Goal: Information Seeking & Learning: Find specific fact

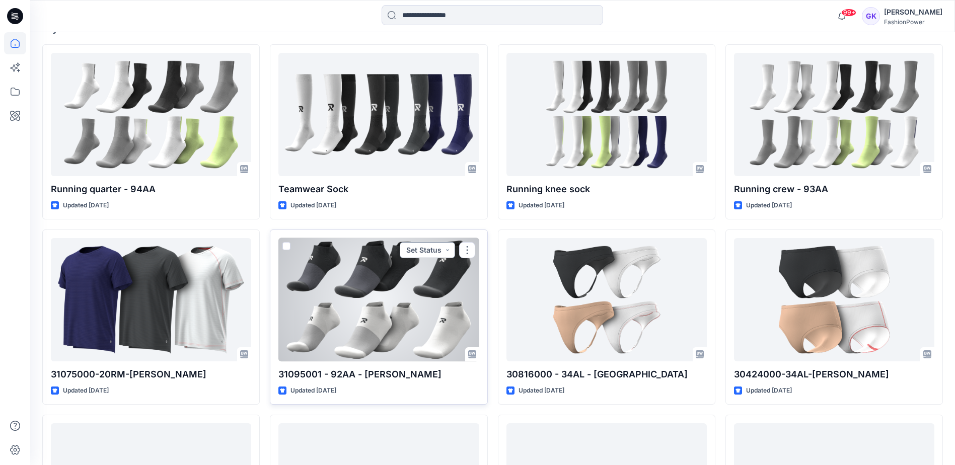
scroll to position [352, 0]
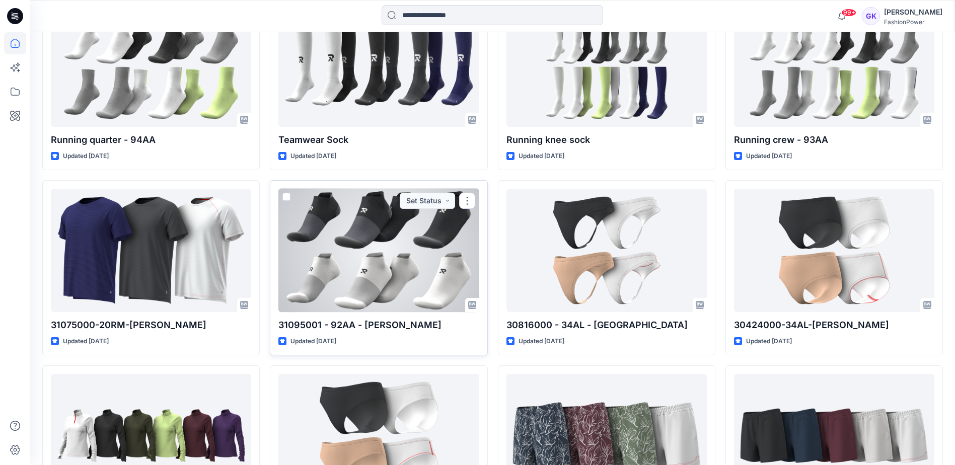
click at [407, 285] on div at bounding box center [378, 250] width 200 height 123
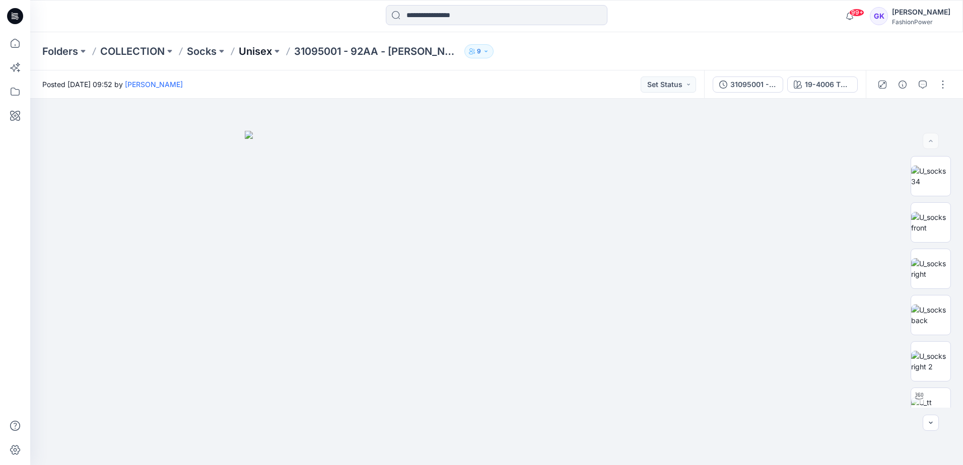
click at [258, 55] on p "Unisex" at bounding box center [255, 51] width 33 height 14
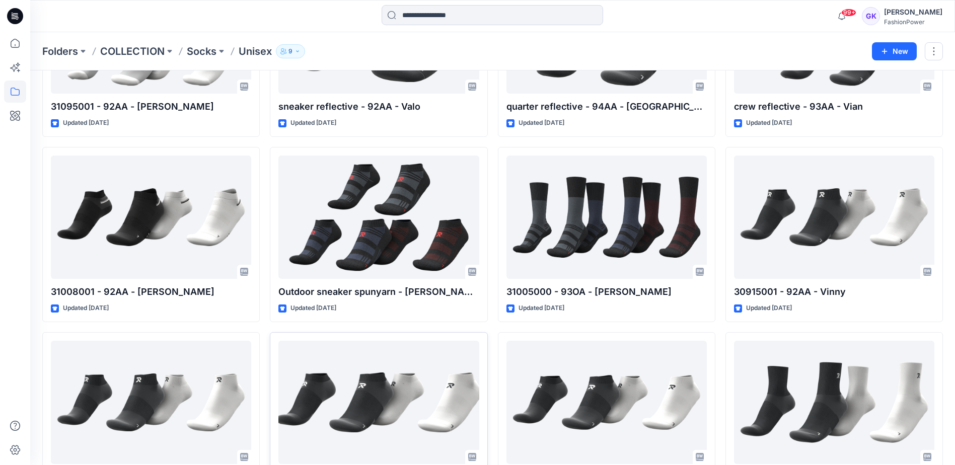
scroll to position [242, 0]
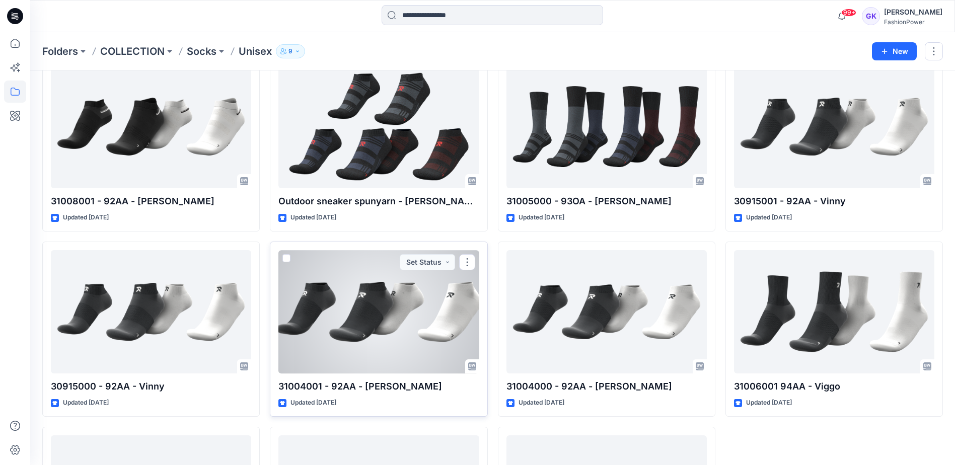
click at [346, 327] on div at bounding box center [378, 311] width 200 height 123
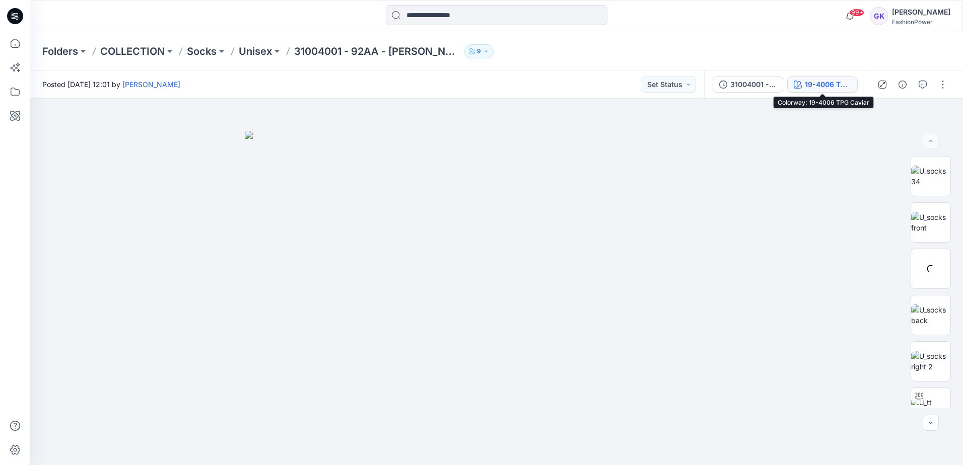
click at [814, 83] on div "19-4006 TPG Caviar" at bounding box center [828, 84] width 46 height 11
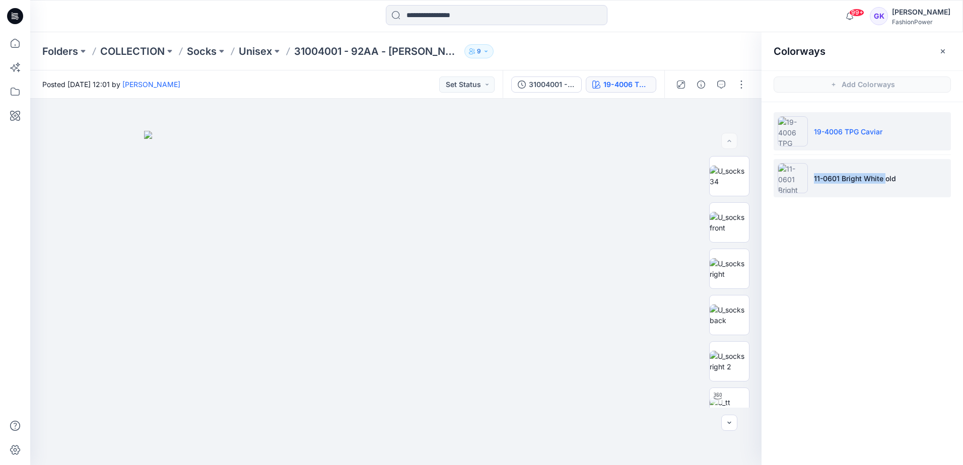
drag, startPoint x: 813, startPoint y: 179, endPoint x: 884, endPoint y: 182, distance: 71.1
click at [884, 182] on li "11-0601 Bright White old" at bounding box center [861, 178] width 177 height 38
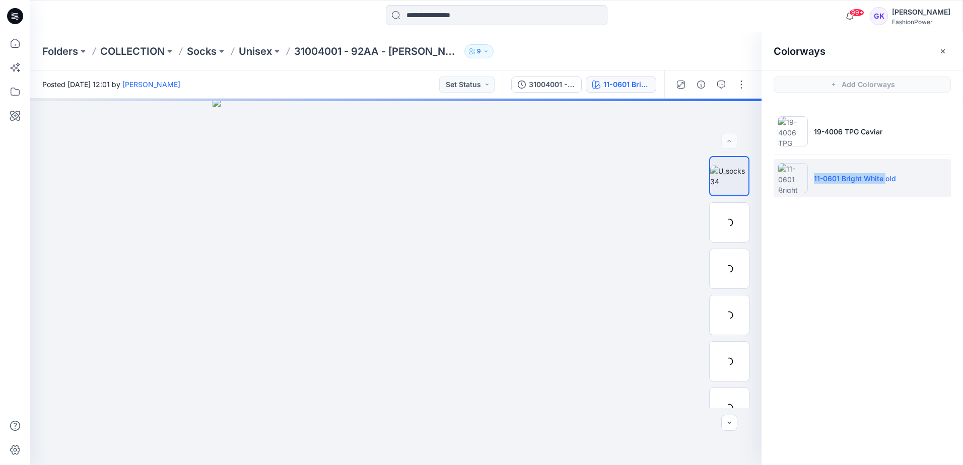
copy p "11-0601 Bright White"
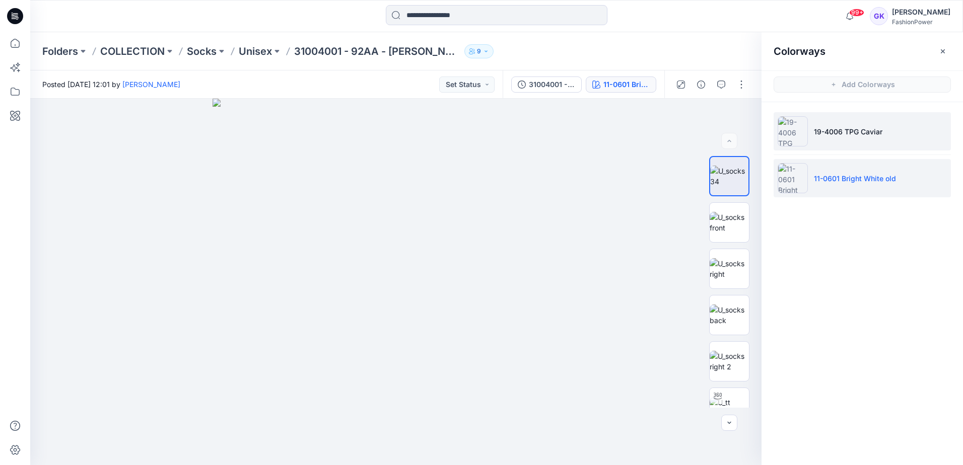
click at [875, 130] on p "19-4006 TPG Caviar" at bounding box center [848, 131] width 68 height 11
drag, startPoint x: 898, startPoint y: 130, endPoint x: 812, endPoint y: 133, distance: 86.2
click at [812, 133] on li "19-4006 TPG Caviar" at bounding box center [861, 131] width 177 height 38
copy p "19-4006 TPG Caviar"
click at [248, 51] on p "Unisex" at bounding box center [255, 51] width 33 height 14
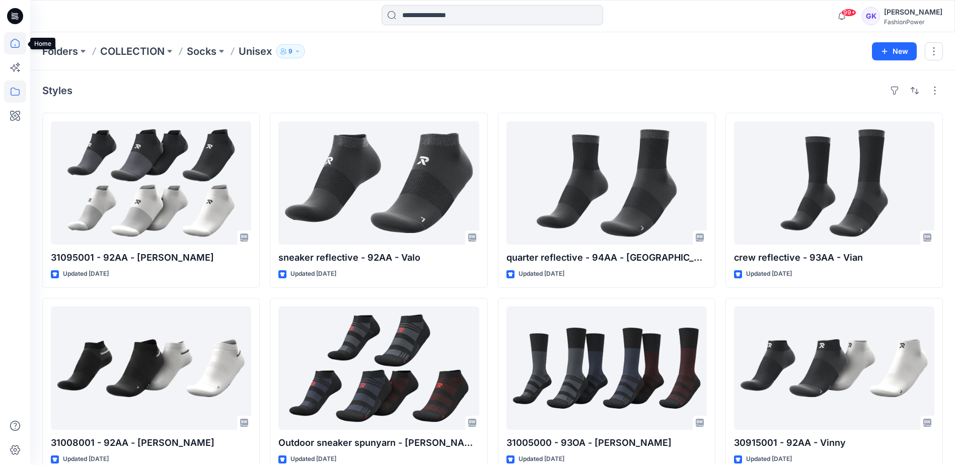
click at [19, 39] on icon at bounding box center [15, 43] width 22 height 22
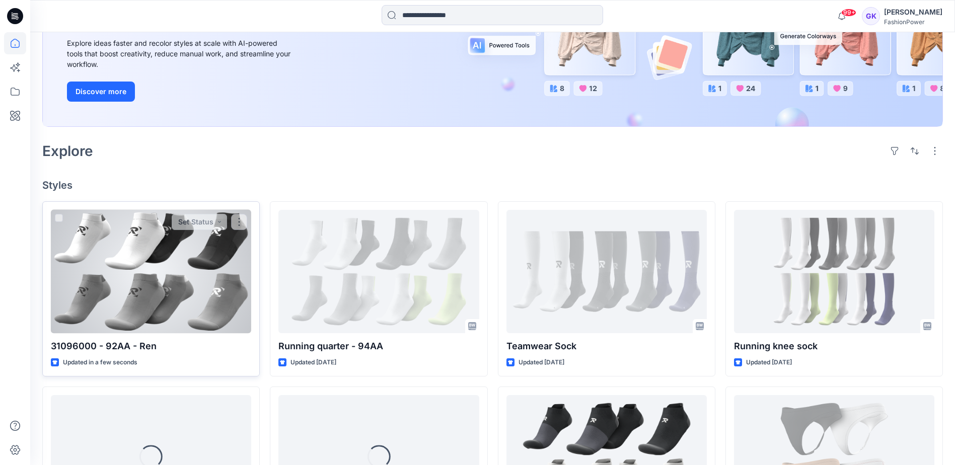
scroll to position [151, 0]
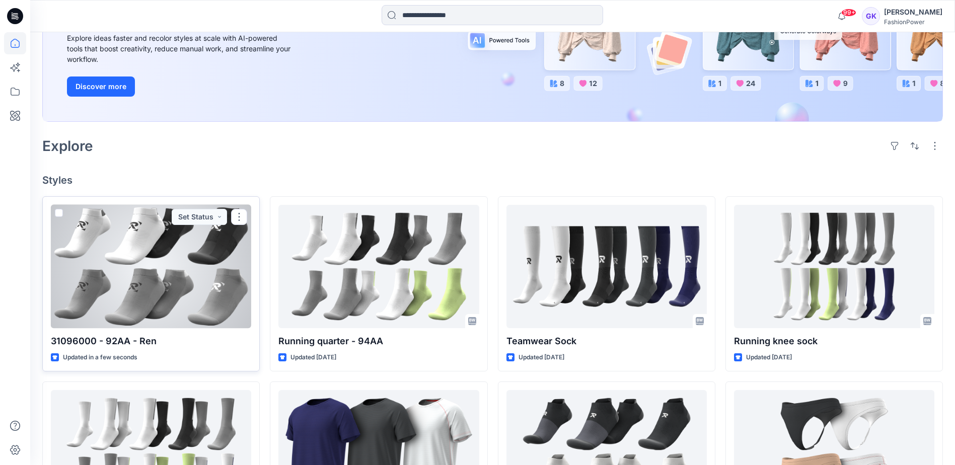
click at [180, 307] on div at bounding box center [151, 266] width 200 height 123
